Goal: Subscribe to service/newsletter

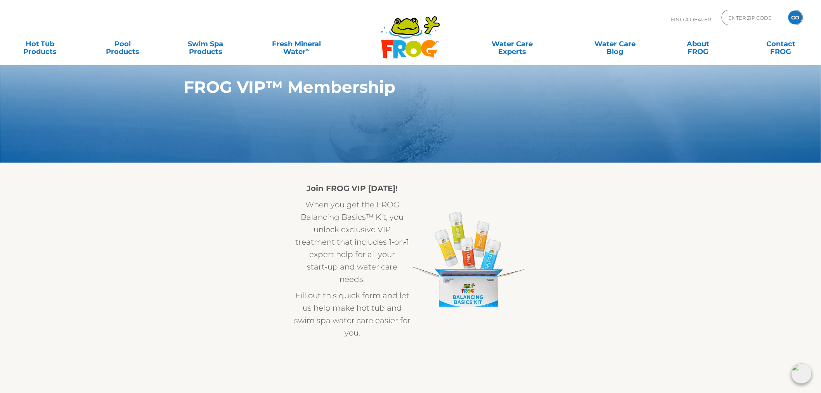
click at [806, 374] on img at bounding box center [801, 373] width 20 height 20
click at [656, 160] on section "FROG VIP™ Membership" at bounding box center [410, 81] width 821 height 163
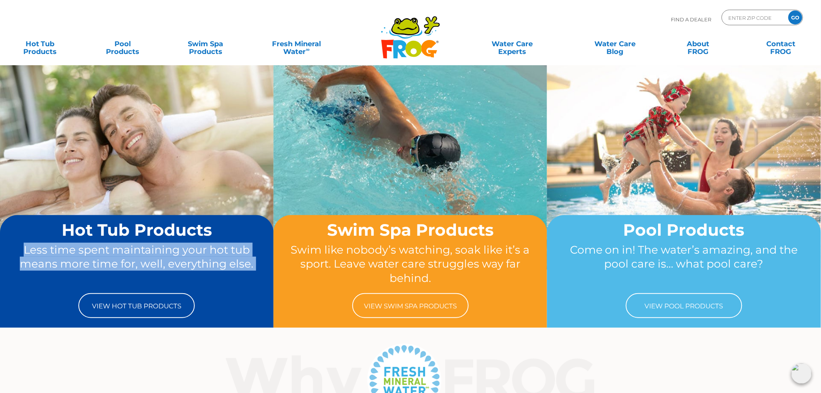
click at [800, 376] on img at bounding box center [801, 373] width 20 height 20
click at [802, 376] on img at bounding box center [801, 373] width 20 height 20
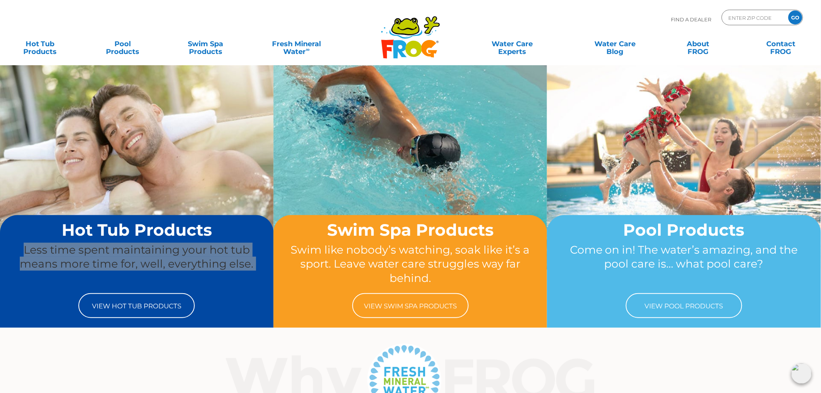
scroll to position [43, 0]
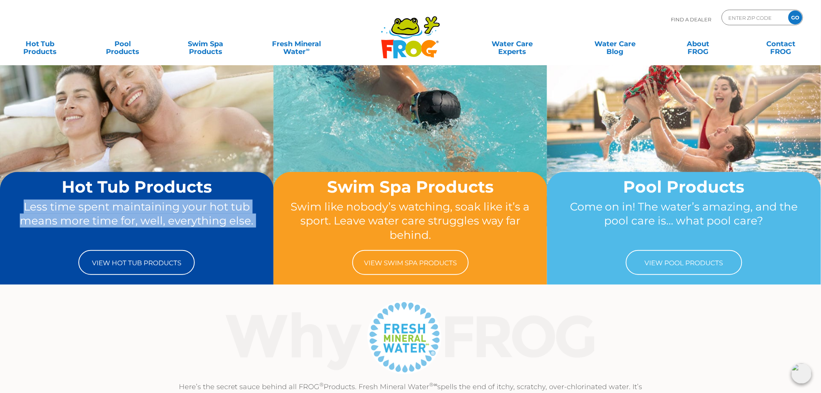
click at [808, 370] on img at bounding box center [801, 373] width 20 height 20
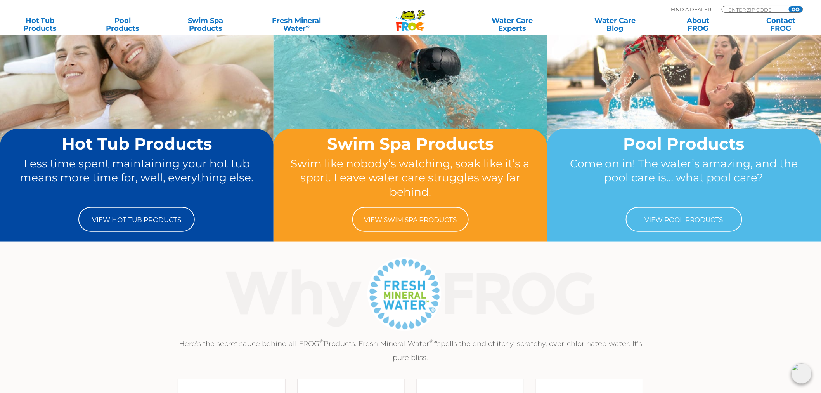
click at [183, 301] on p at bounding box center [410, 294] width 477 height 78
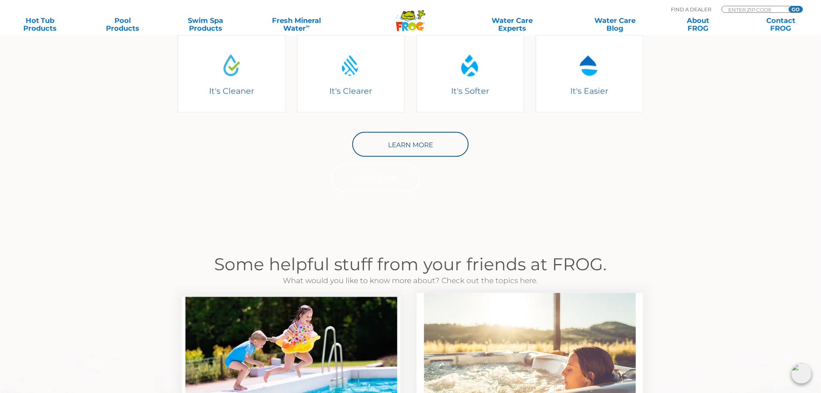
scroll to position [431, 0]
